Goal: Navigation & Orientation: Go to known website

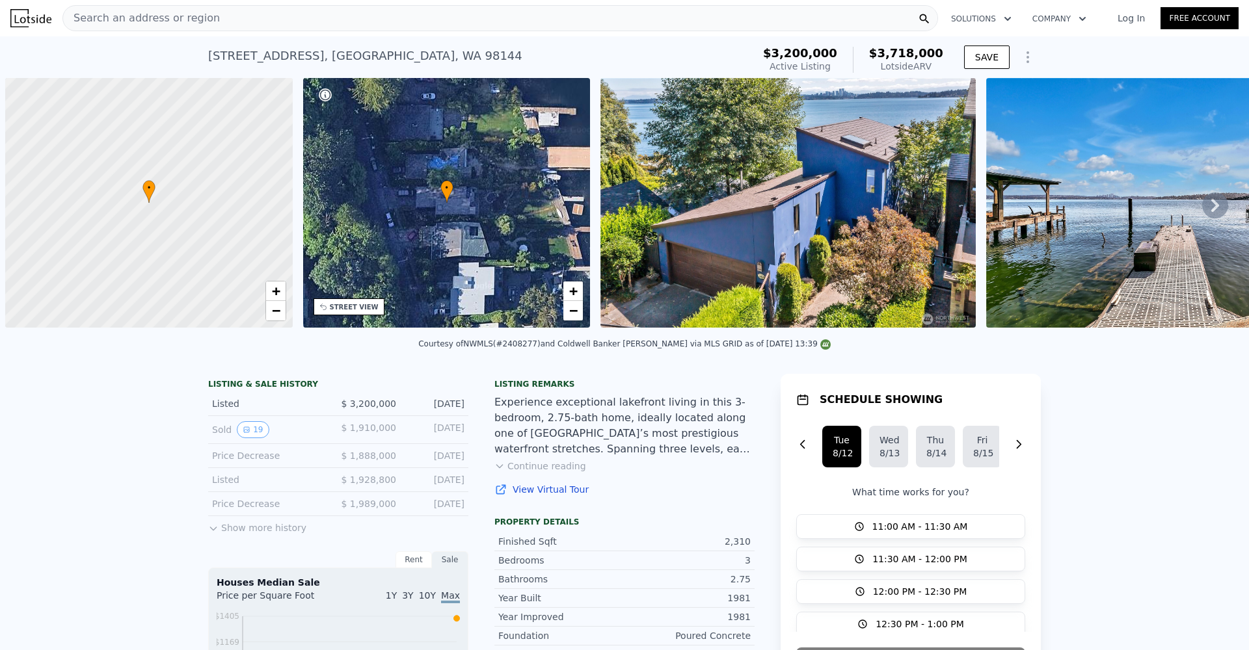
scroll to position [0, 5]
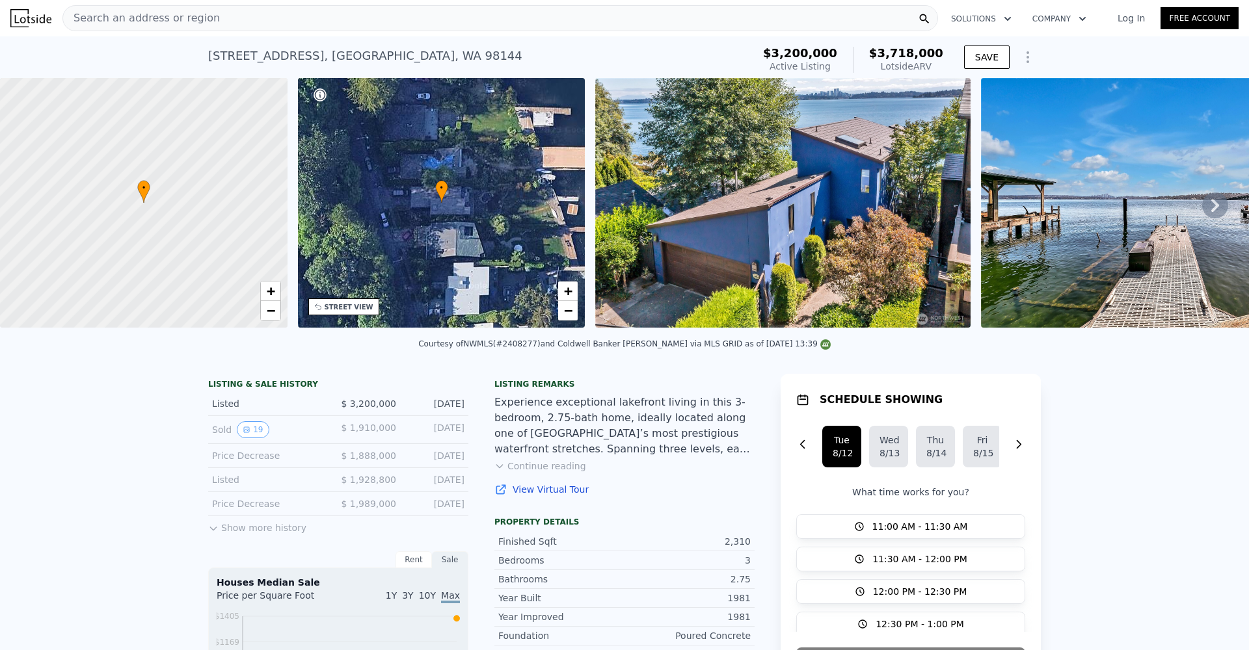
click at [1202, 202] on icon at bounding box center [1215, 205] width 26 height 26
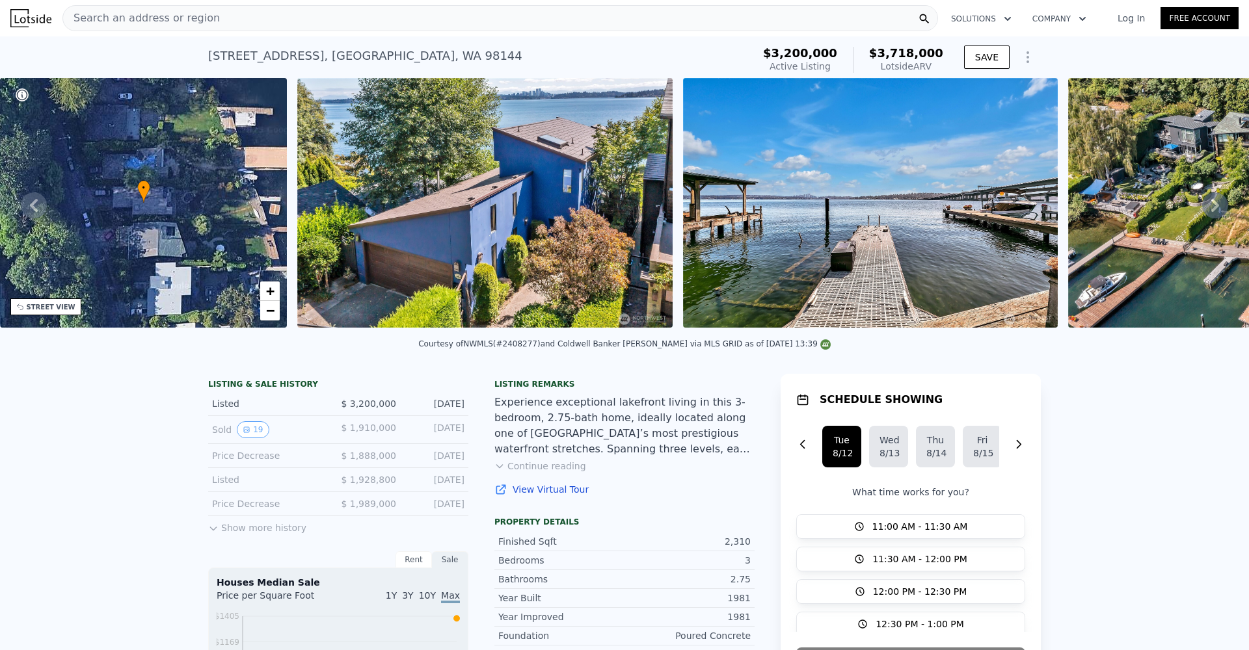
click at [1202, 209] on icon at bounding box center [1215, 205] width 26 height 26
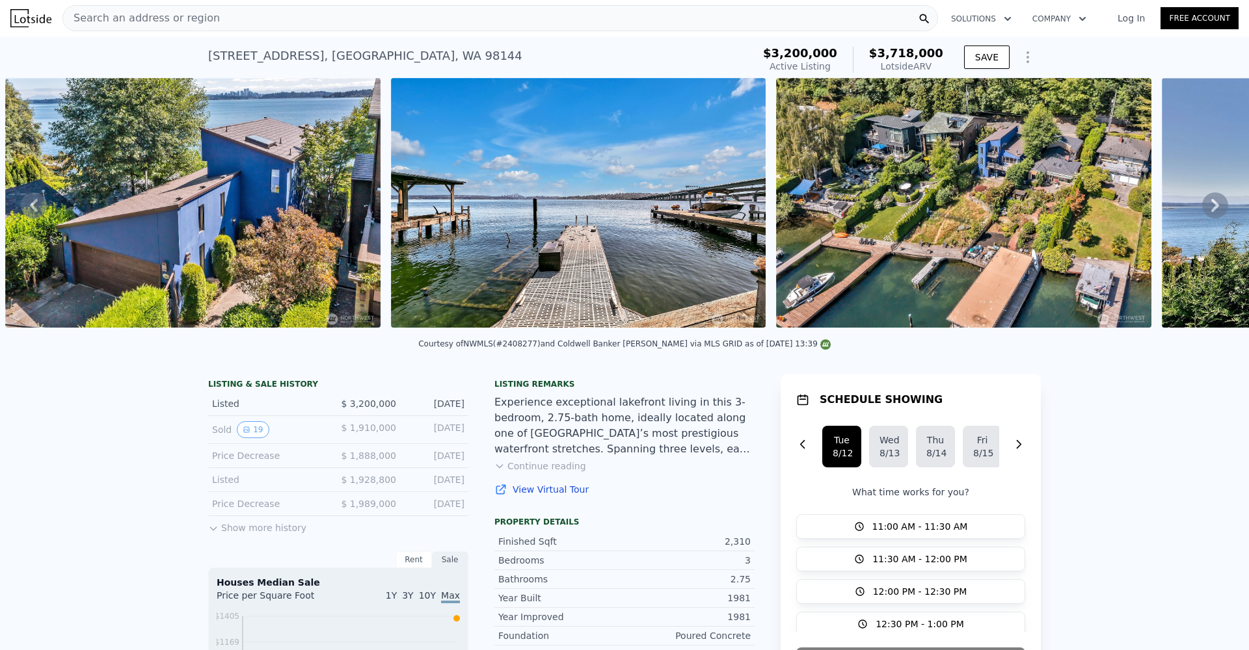
click at [1202, 209] on icon at bounding box center [1215, 205] width 26 height 26
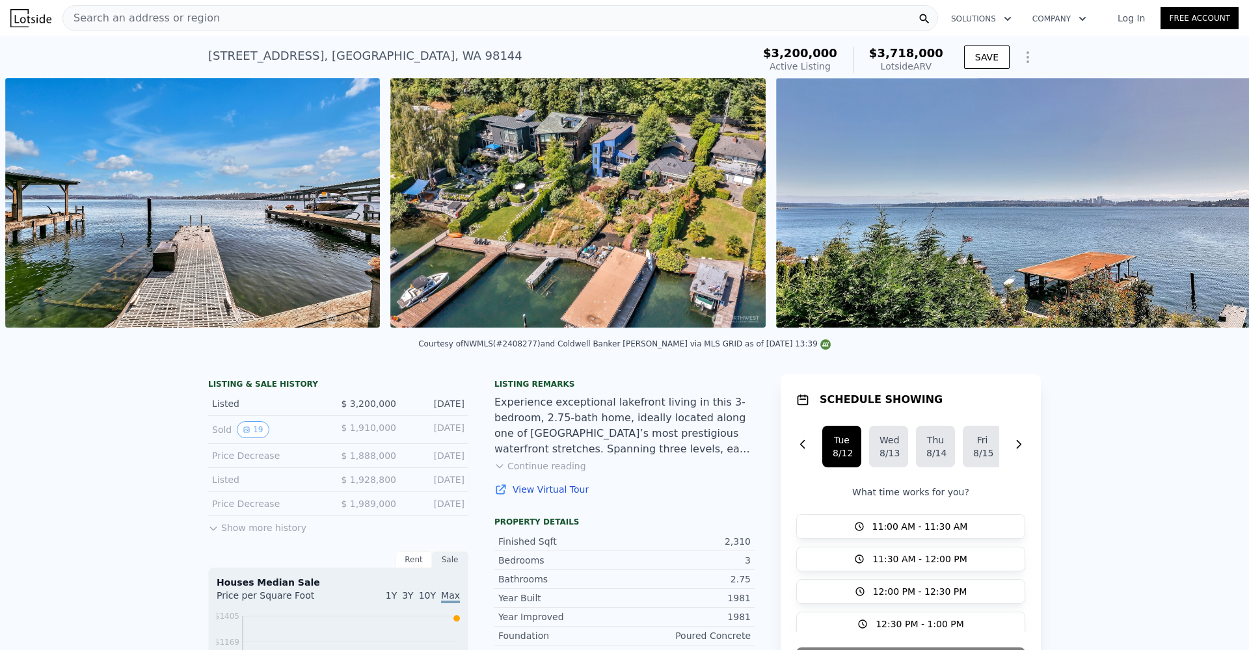
click at [1199, 209] on div "• + − • + − STREET VIEW Loading... SATELLITE VIEW" at bounding box center [624, 205] width 1249 height 254
click at [1204, 210] on icon at bounding box center [1215, 205] width 26 height 26
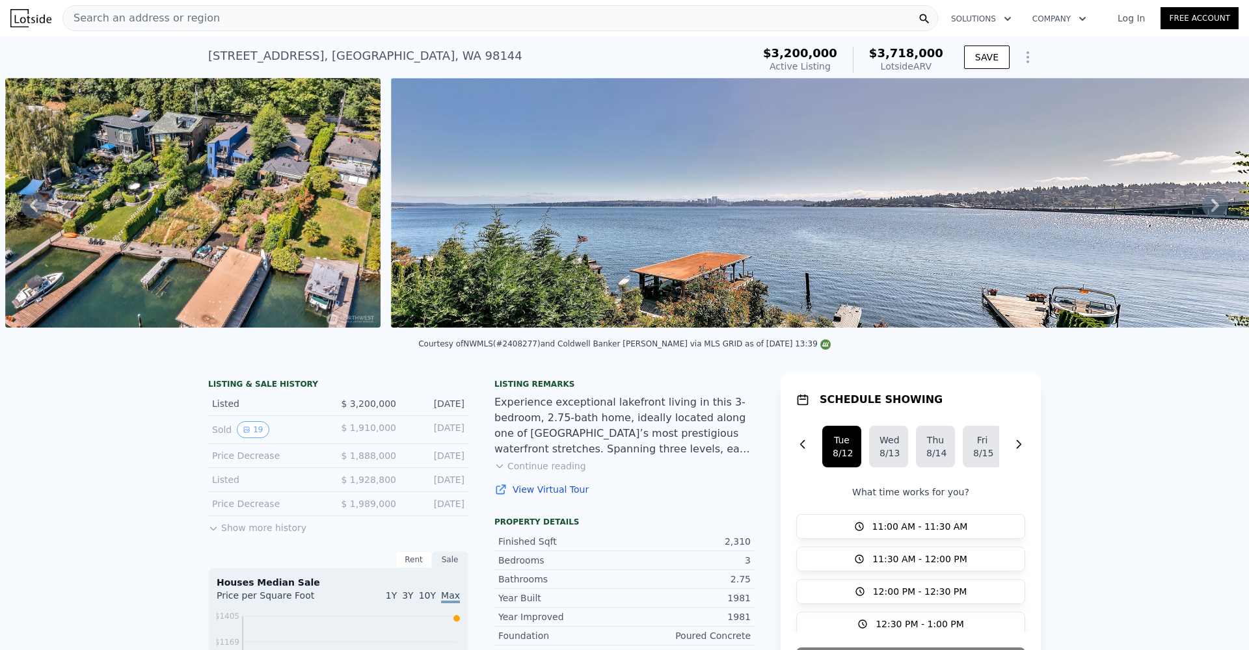
click at [1211, 212] on icon at bounding box center [1215, 205] width 8 height 13
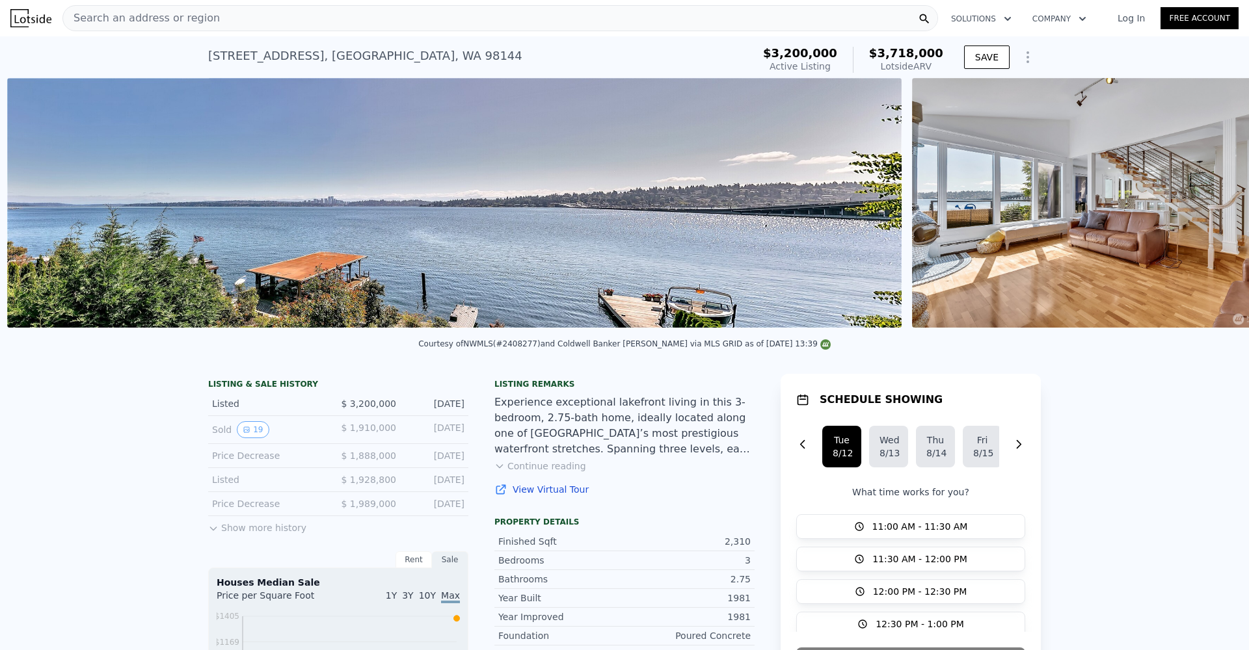
scroll to position [0, 1751]
click at [1206, 213] on icon at bounding box center [1215, 205] width 26 height 26
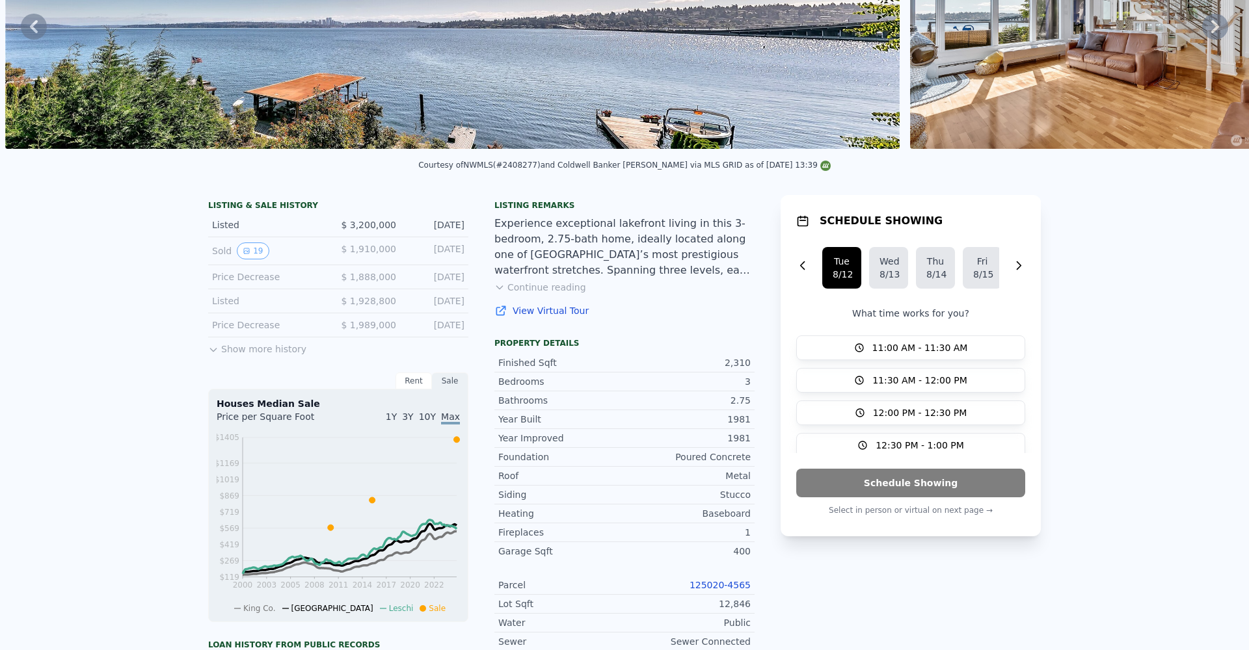
scroll to position [0, 0]
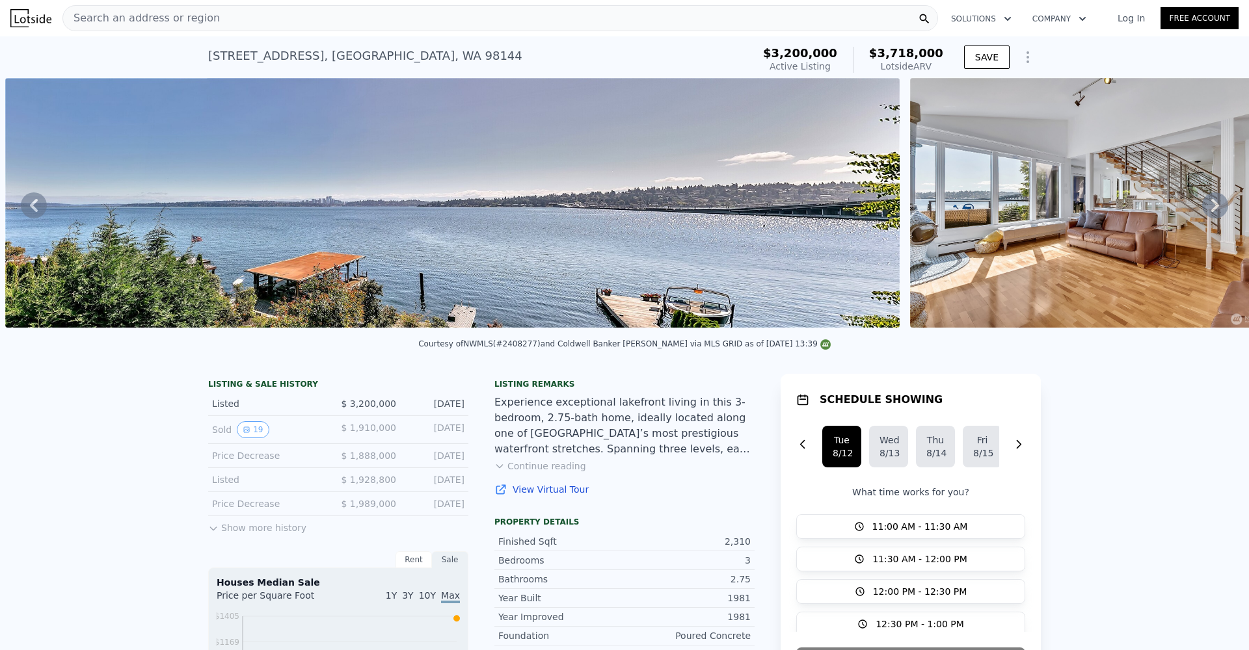
click at [34, 208] on icon at bounding box center [34, 205] width 8 height 13
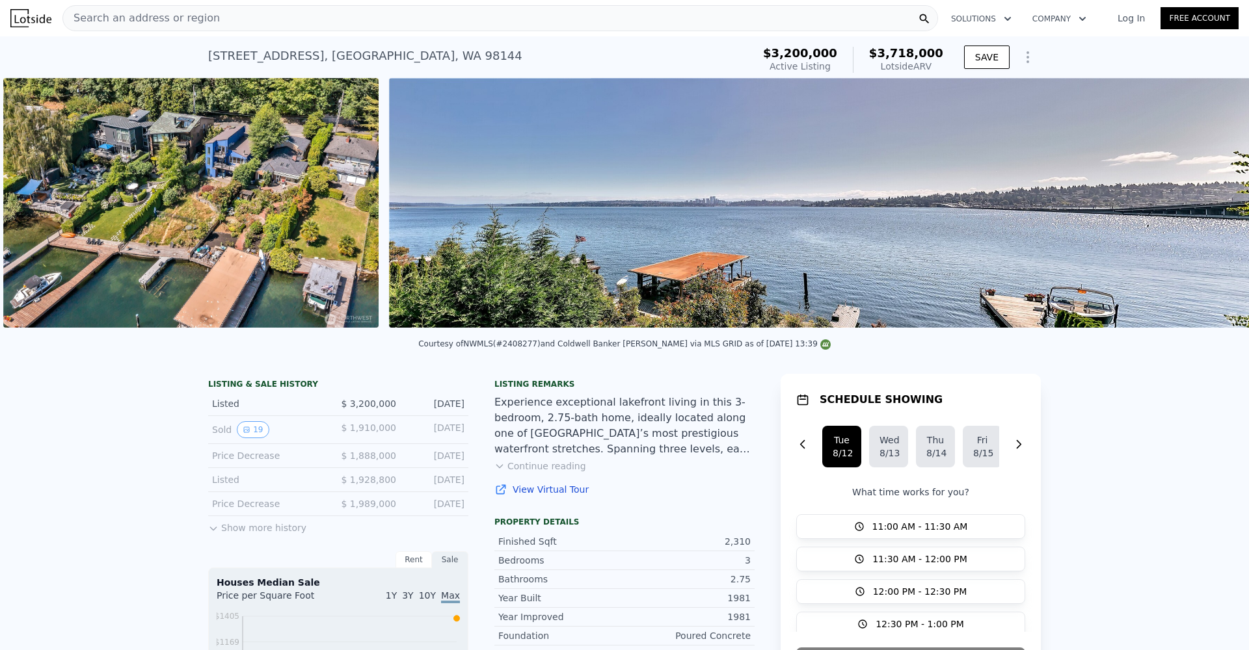
scroll to position [0, 1366]
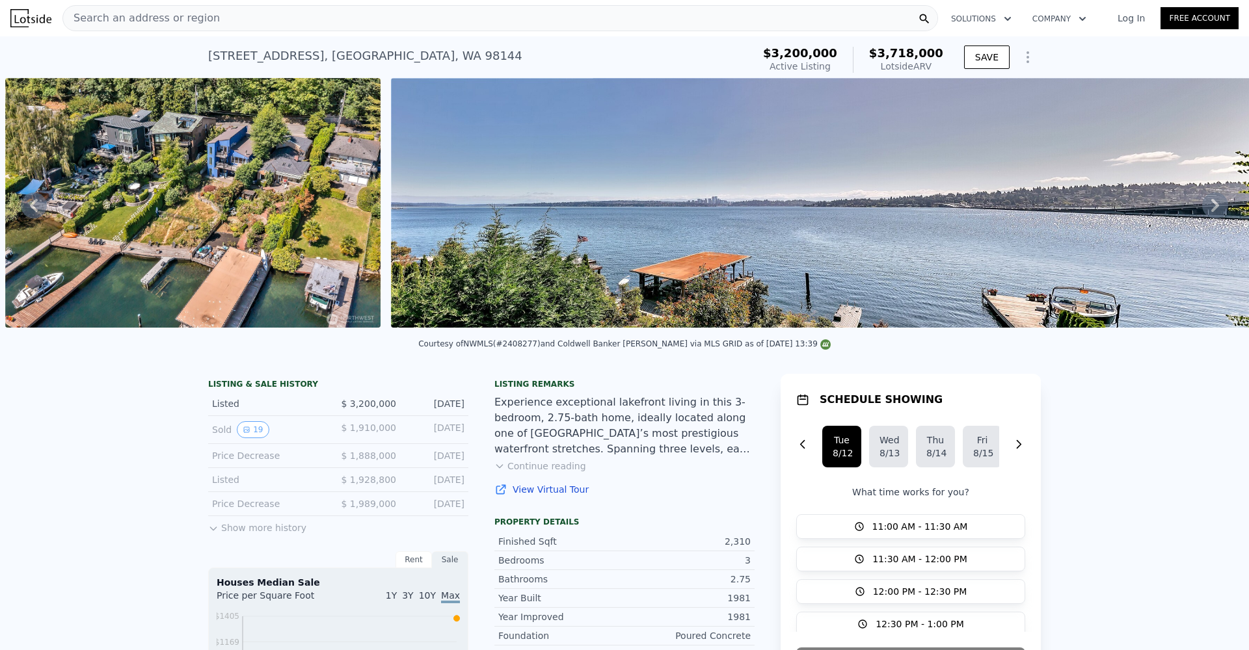
click at [34, 208] on div "• + − • + − STREET VIEW Loading... SATELLITE VIEW" at bounding box center [624, 205] width 1249 height 254
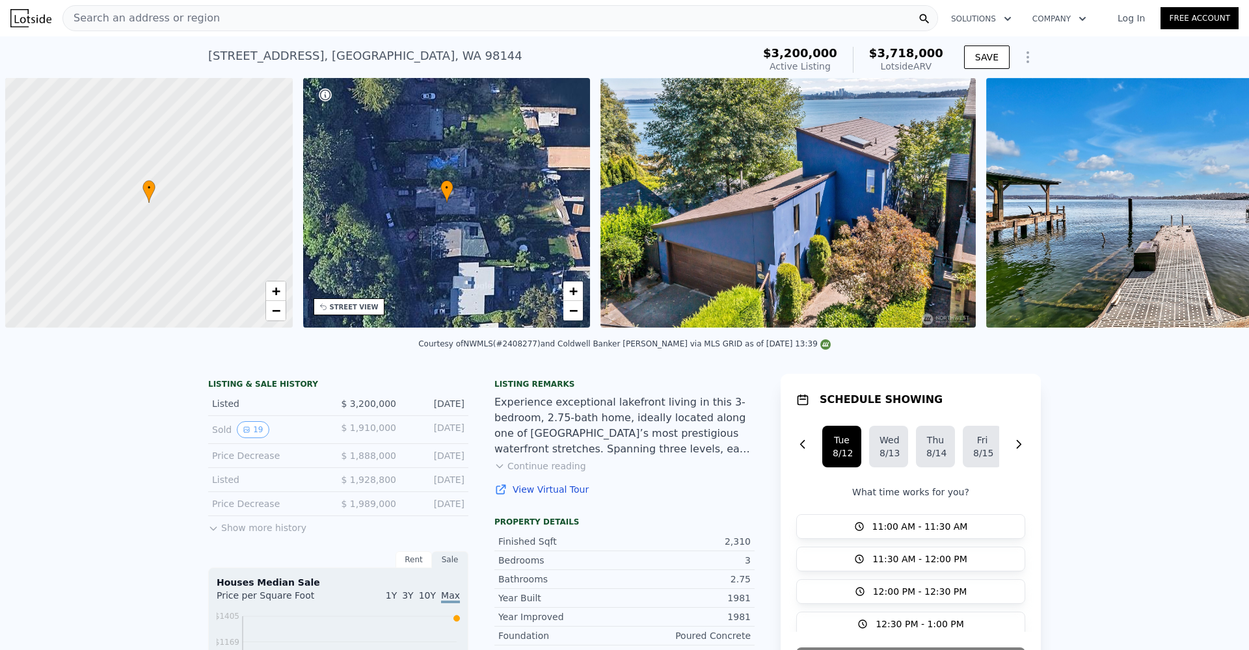
scroll to position [0, 5]
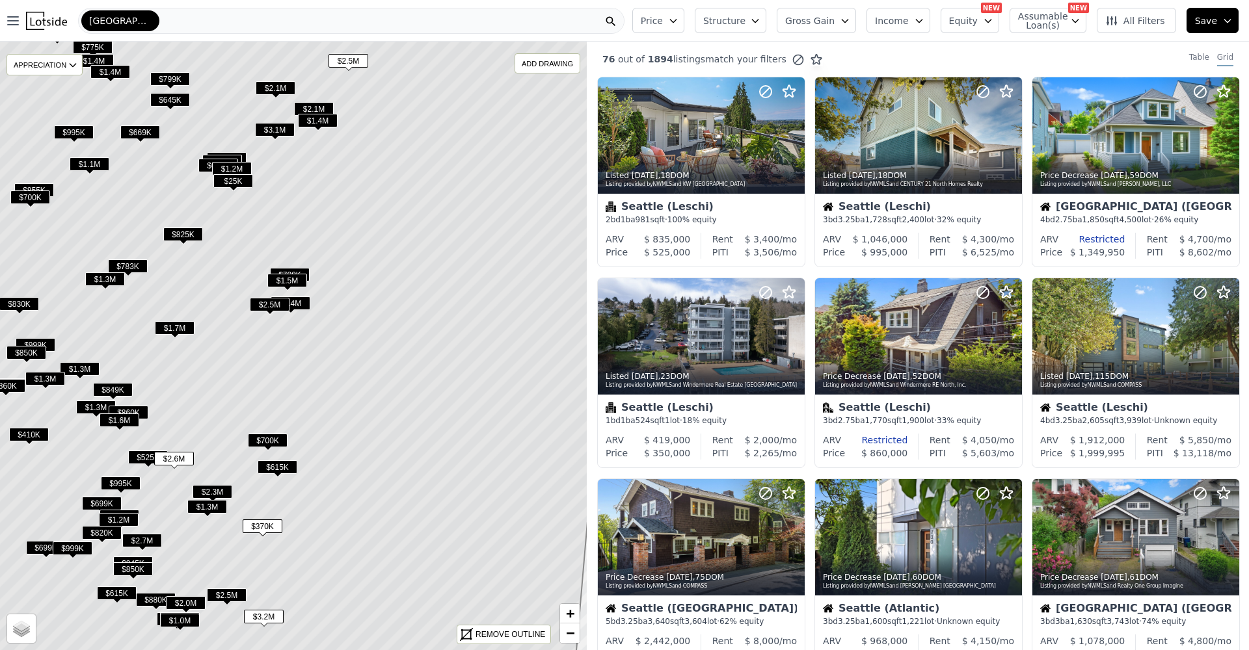
scroll to position [411, 0]
